Goal: Information Seeking & Learning: Learn about a topic

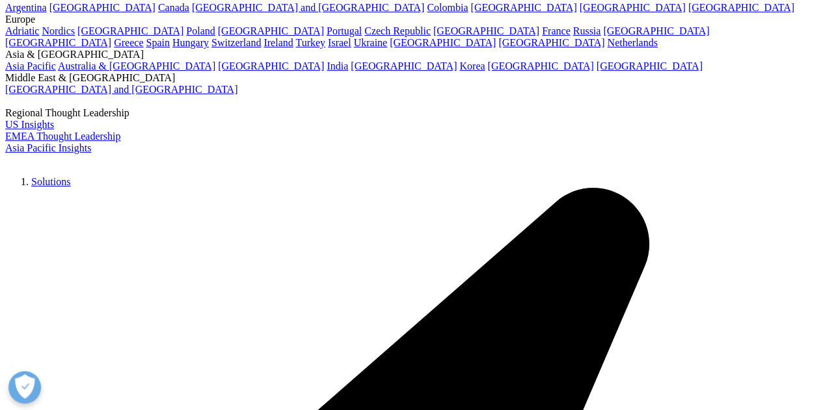
drag, startPoint x: 287, startPoint y: 314, endPoint x: 20, endPoint y: 124, distance: 327.9
drag, startPoint x: 26, startPoint y: 129, endPoint x: 424, endPoint y: 314, distance: 438.8
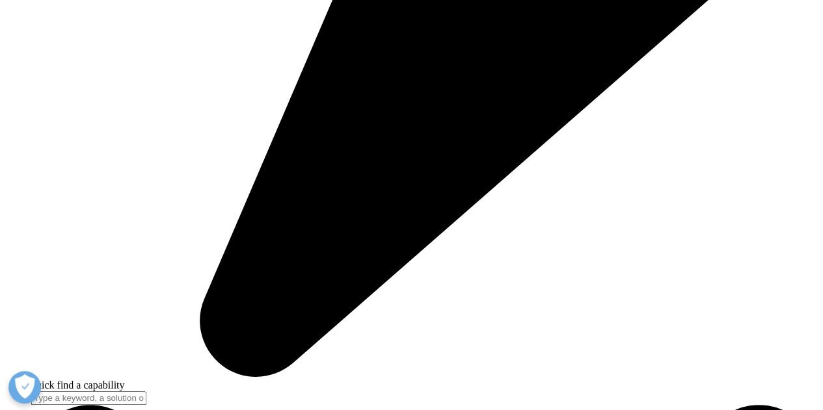
scroll to position [3236, 0]
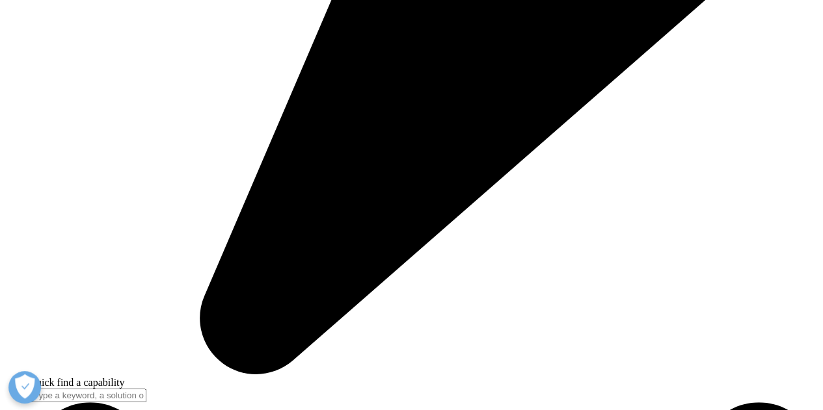
drag, startPoint x: 455, startPoint y: 339, endPoint x: 735, endPoint y: 389, distance: 284.8
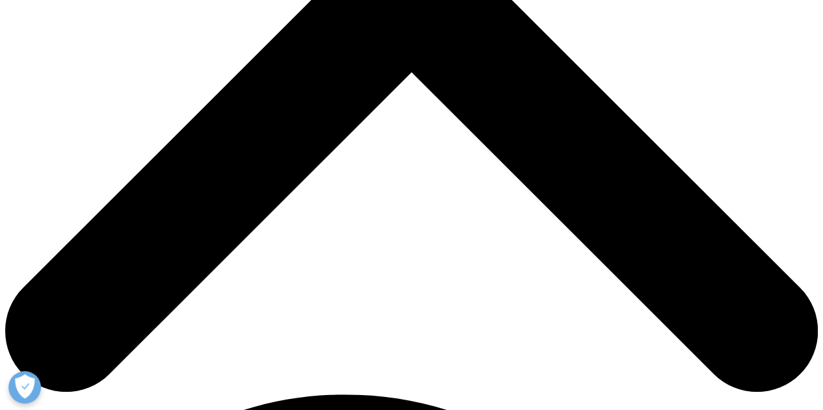
scroll to position [0, 0]
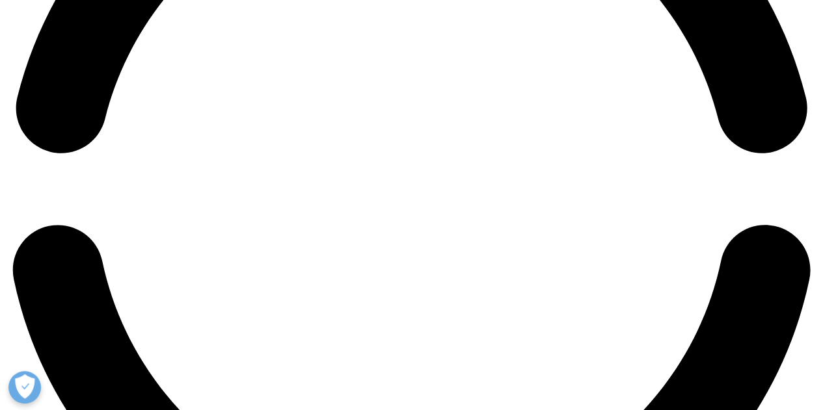
scroll to position [1854, 0]
